Goal: Task Accomplishment & Management: Manage account settings

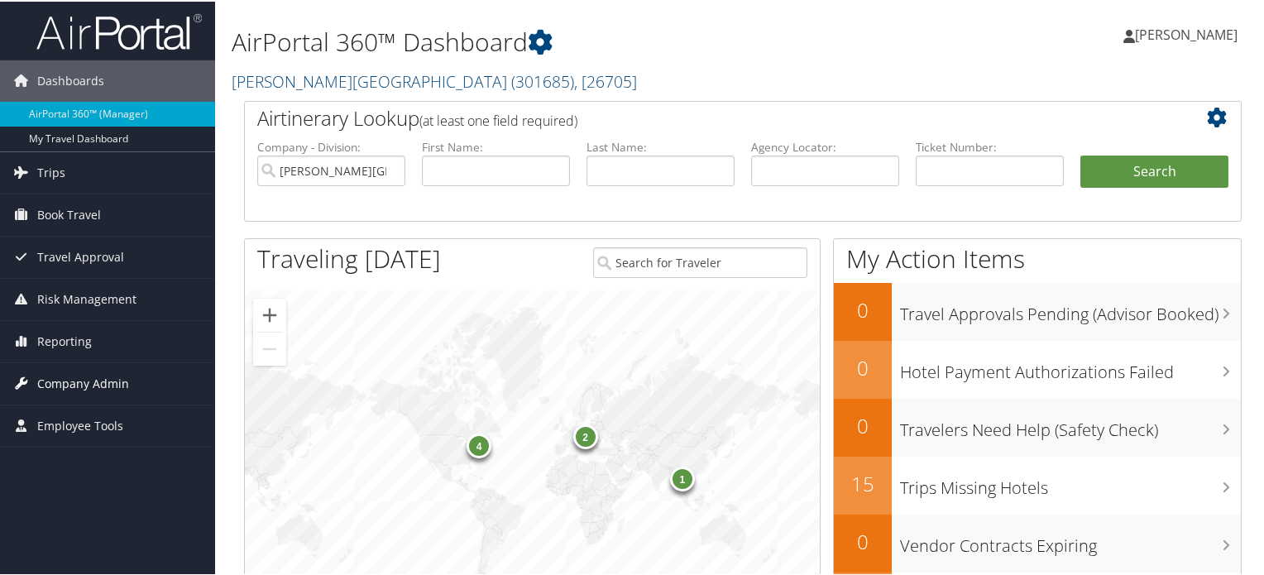
click at [55, 380] on span "Company Admin" at bounding box center [83, 381] width 92 height 41
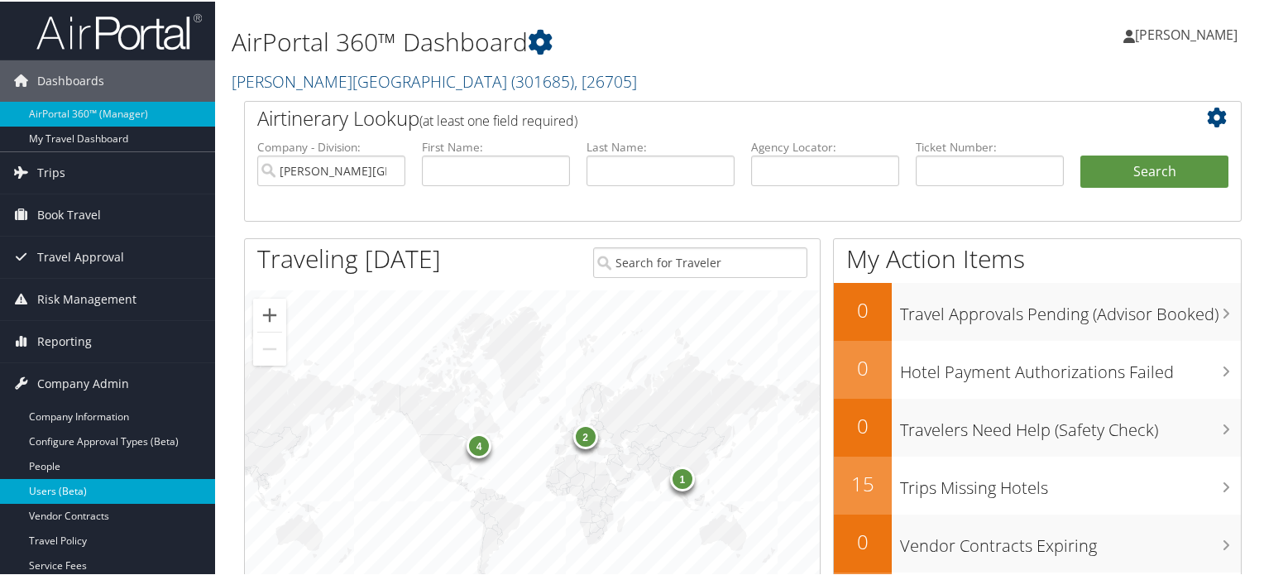
click at [35, 481] on link "Users (Beta)" at bounding box center [107, 489] width 215 height 25
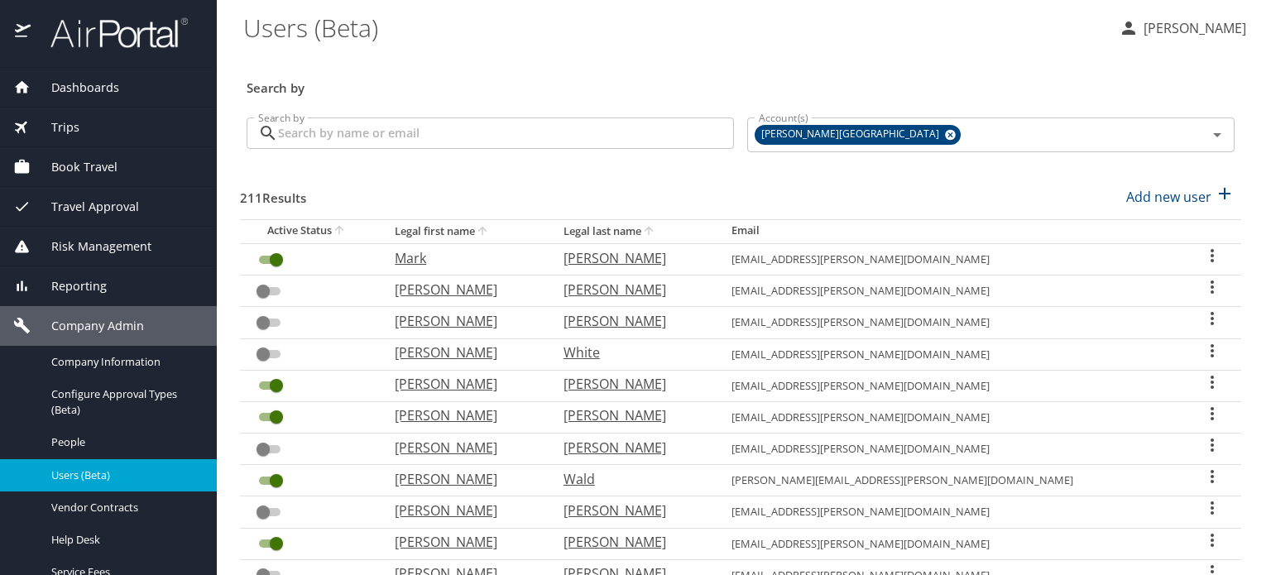
click at [397, 132] on input "Search by" at bounding box center [506, 132] width 456 height 31
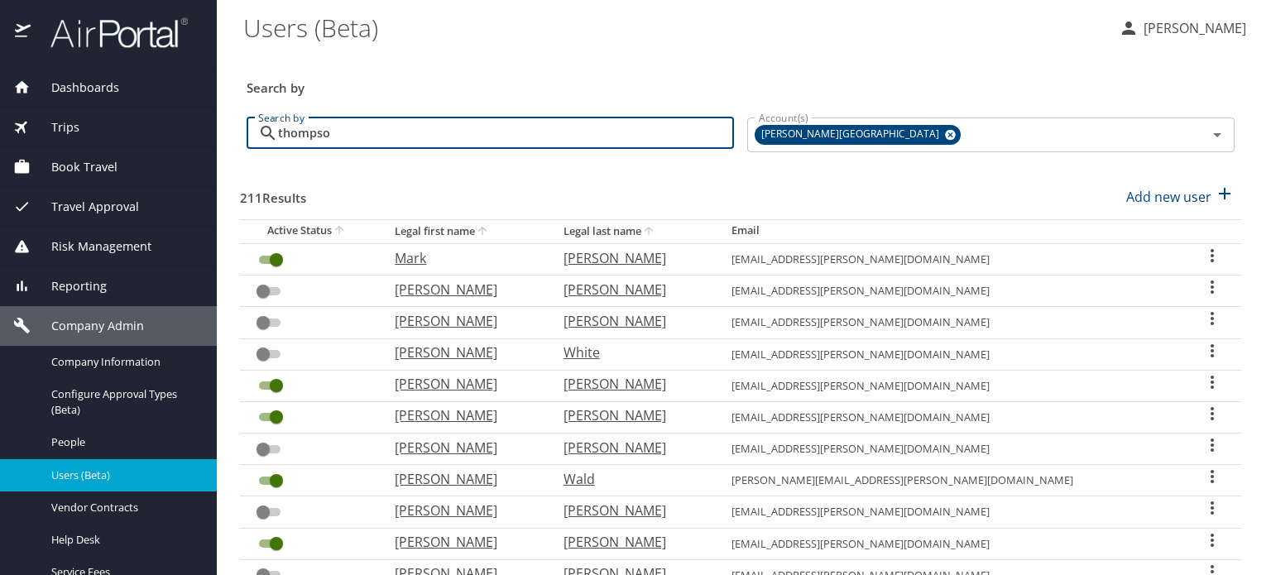
type input "thompson"
checkbox input "false"
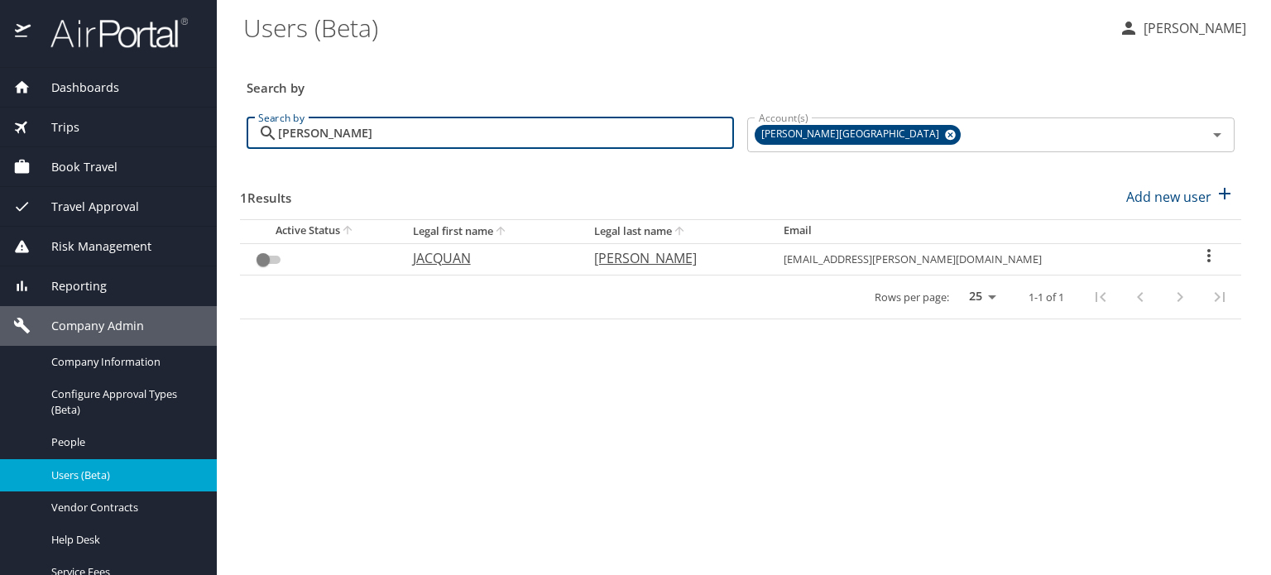
type input "thompson"
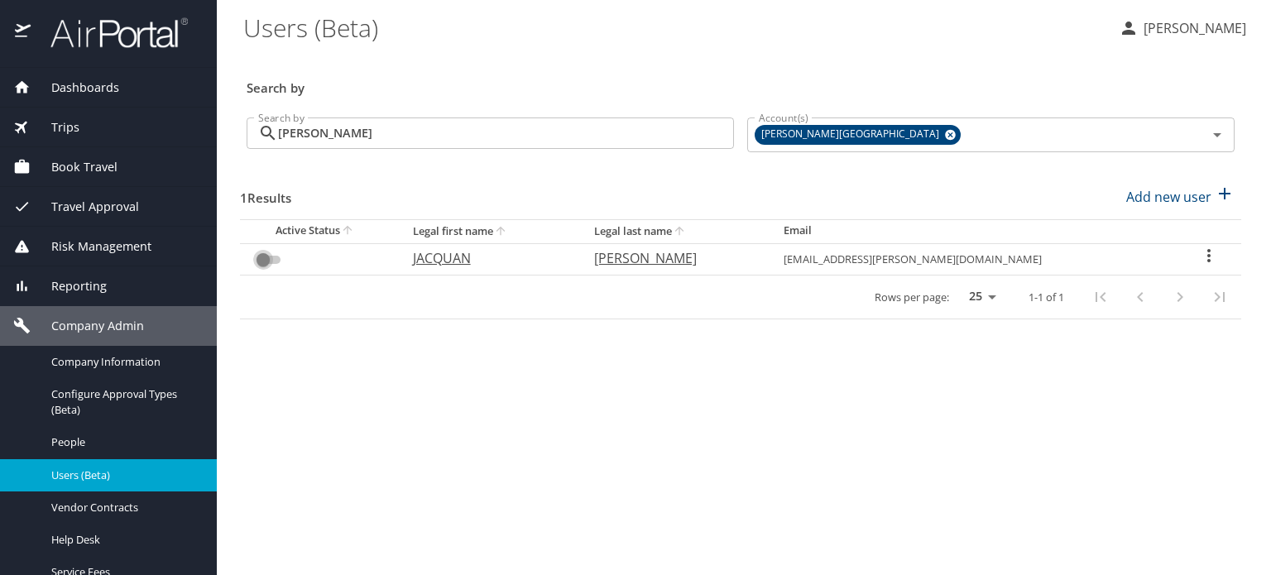
click at [261, 261] on input "User Search Table" at bounding box center [263, 260] width 60 height 20
checkbox input "false"
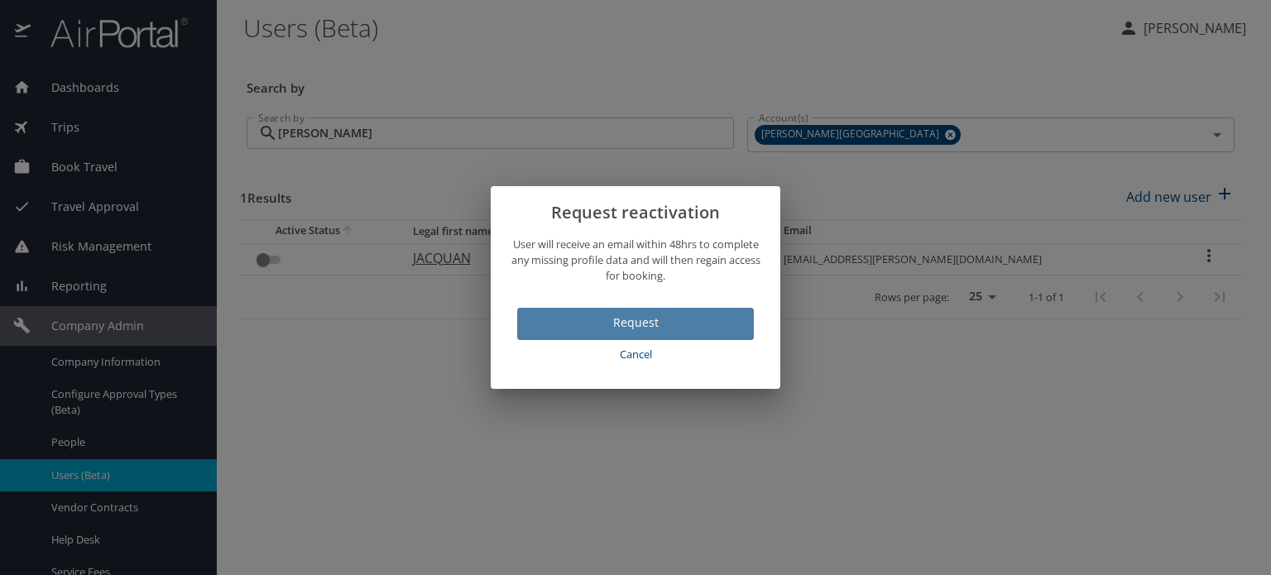
click at [611, 320] on span "Request" at bounding box center [635, 323] width 210 height 21
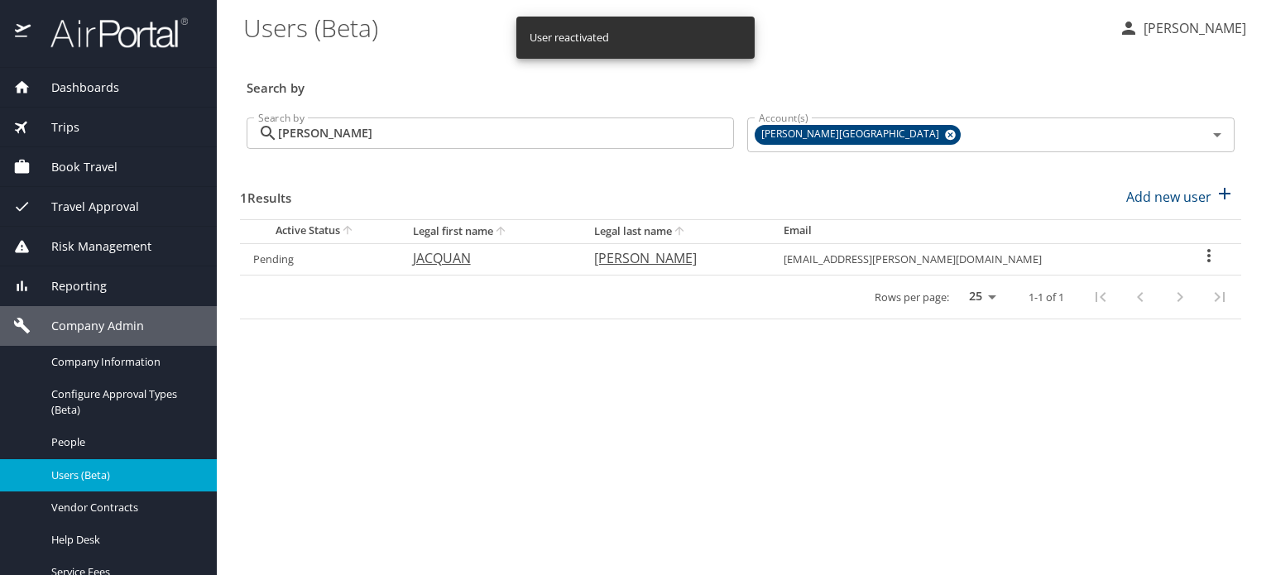
click at [1199, 254] on icon "User Search Table" at bounding box center [1209, 256] width 20 height 20
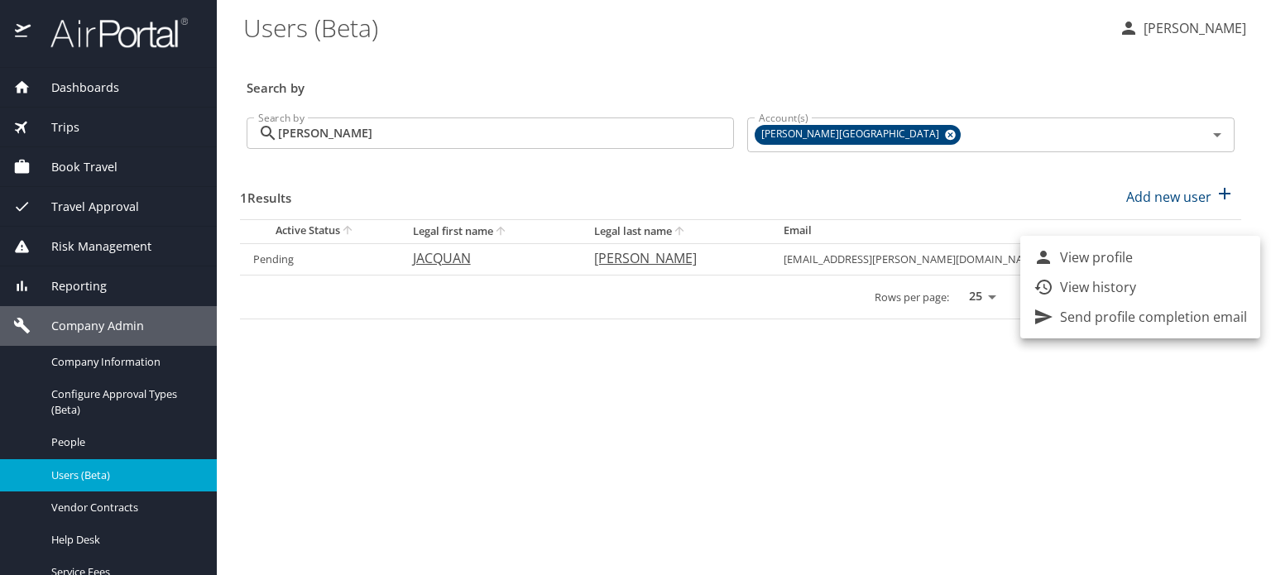
click at [420, 379] on div at bounding box center [635, 287] width 1271 height 575
